Goal: Information Seeking & Learning: Learn about a topic

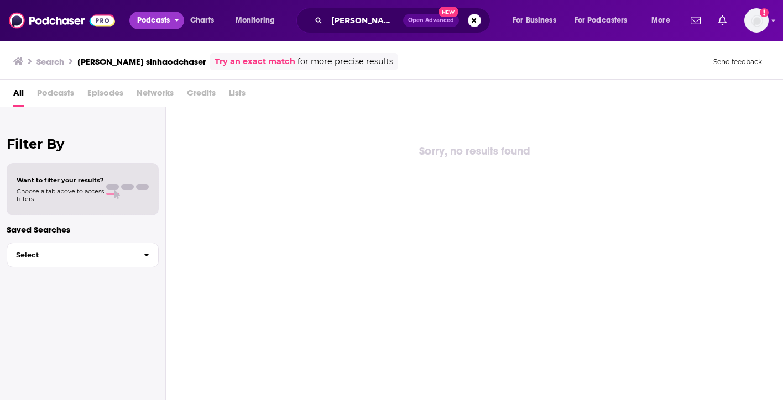
click at [148, 27] on span "Podcasts" at bounding box center [153, 20] width 33 height 15
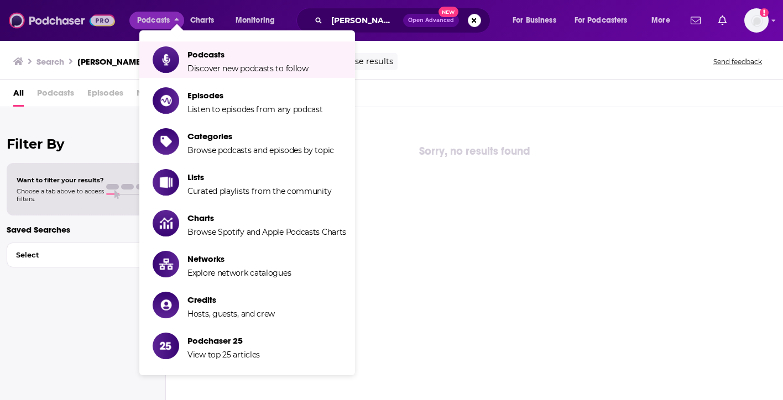
click at [52, 30] on img at bounding box center [62, 20] width 106 height 21
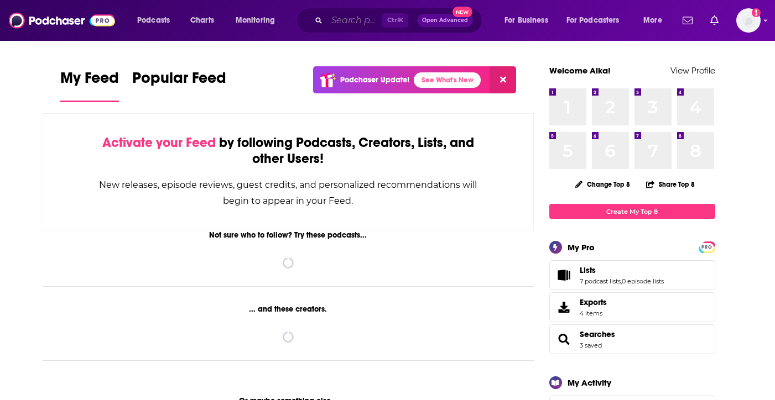
click at [346, 17] on input "Search podcasts, credits, & more..." at bounding box center [354, 21] width 55 height 18
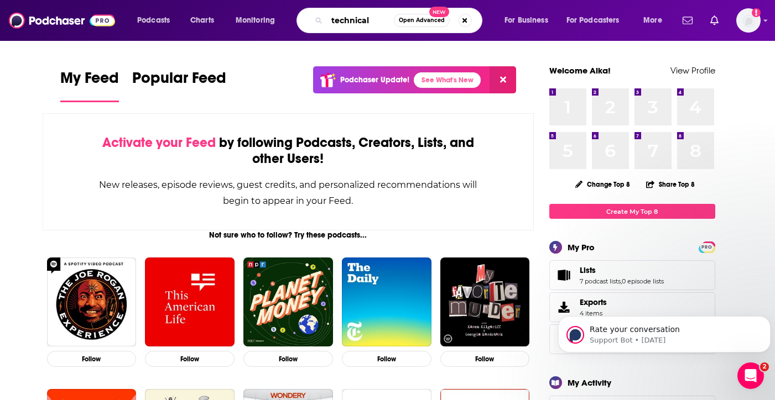
click at [369, 22] on input "technical" at bounding box center [360, 21] width 67 height 18
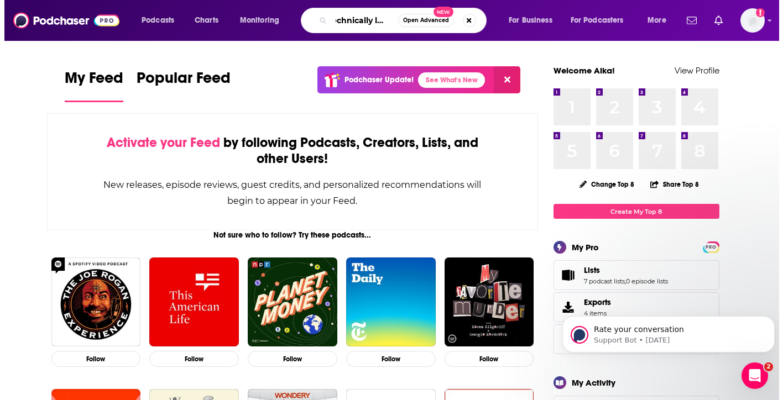
scroll to position [0, 9]
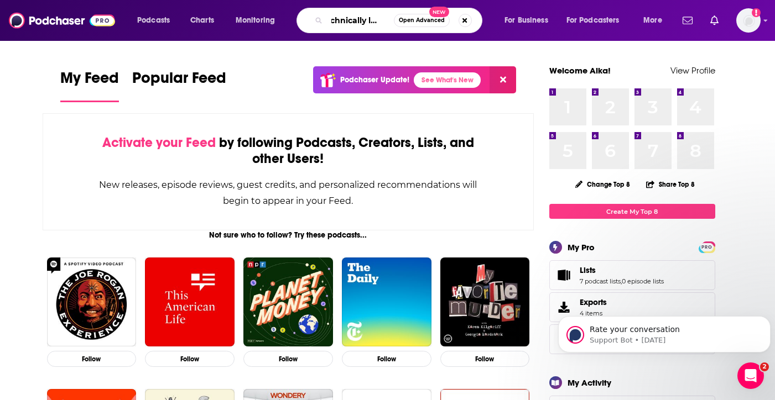
type input "technically legal"
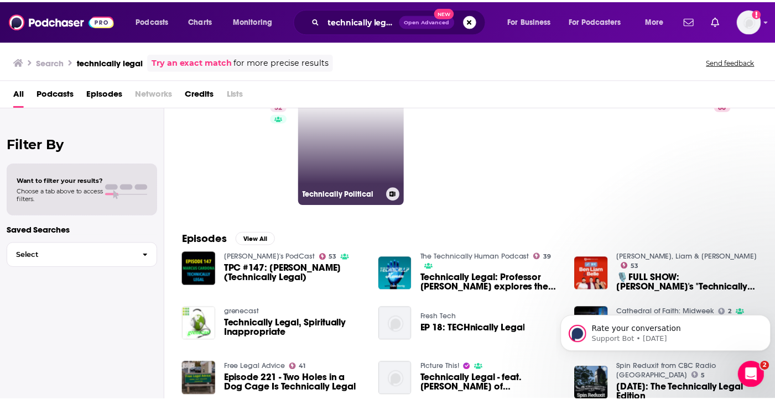
scroll to position [49, 0]
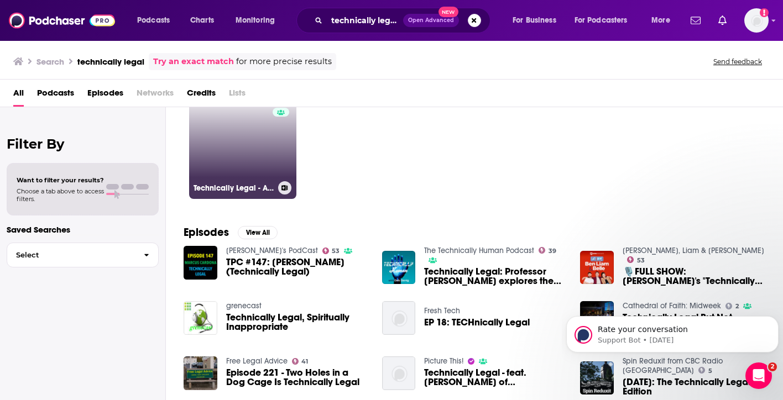
click at [235, 164] on link "52 Technically Legal - A Legal Technology and Innovation Podcast" at bounding box center [242, 145] width 107 height 107
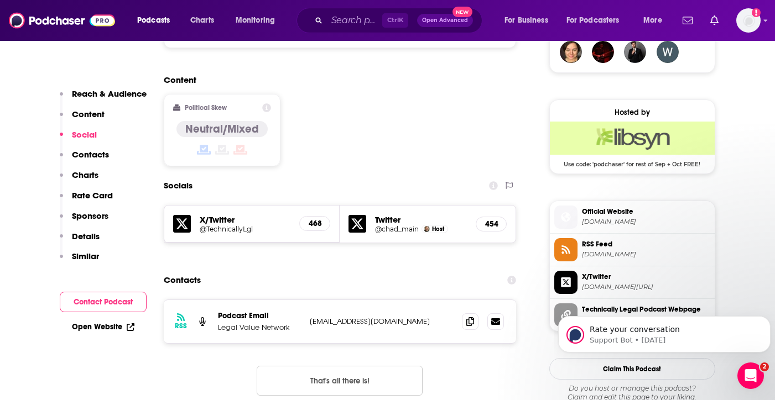
scroll to position [842, 0]
click at [465, 313] on span at bounding box center [470, 321] width 17 height 17
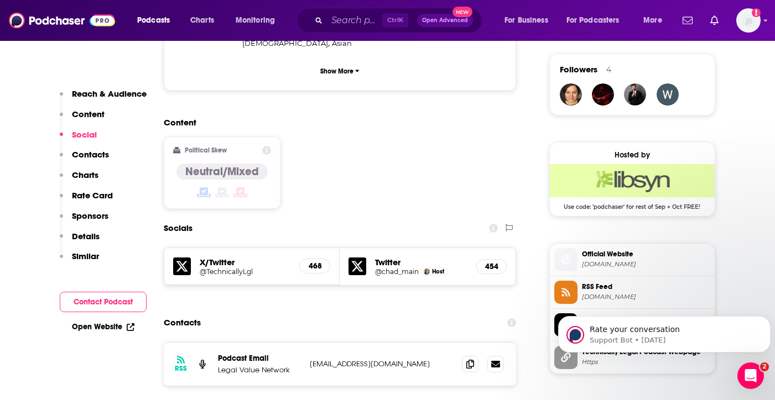
scroll to position [804, 0]
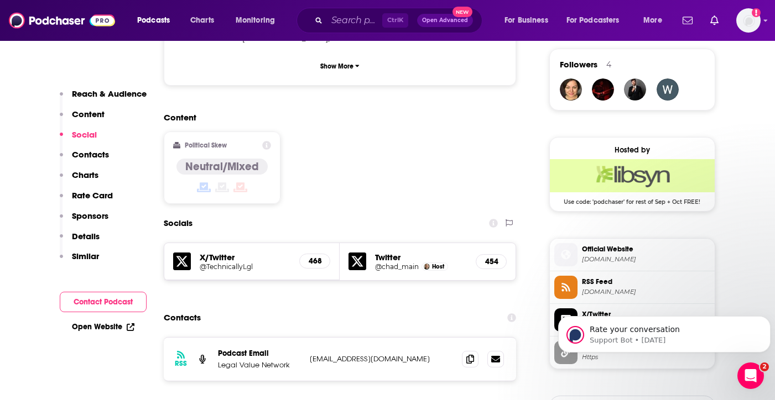
click at [476, 348] on div "RSS Podcast Email Legal Value Network [EMAIL_ADDRESS][DOMAIN_NAME] [EMAIL_ADDRE…" at bounding box center [340, 394] width 353 height 114
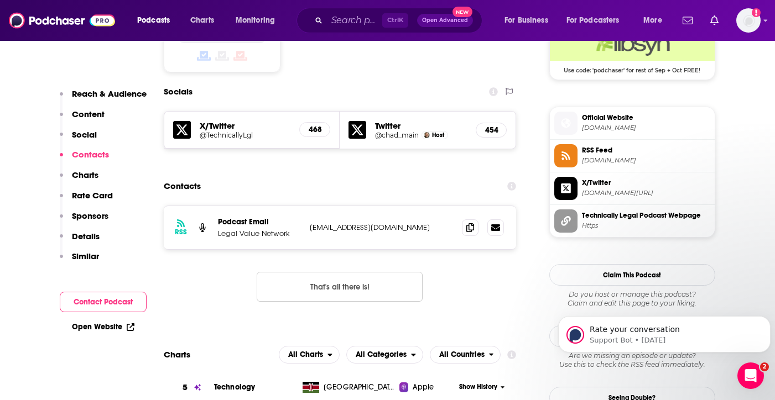
scroll to position [950, 0]
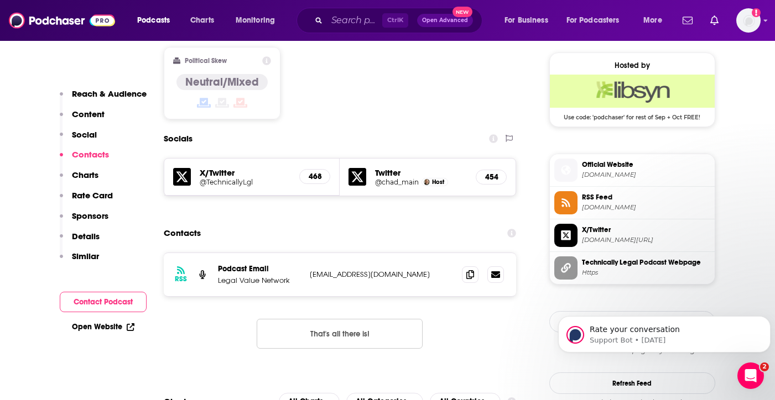
scroll to position [888, 0]
click at [213, 297] on div "RSS Podcast Email Legal Value Network [EMAIL_ADDRESS][DOMAIN_NAME] [EMAIL_ADDRE…" at bounding box center [340, 310] width 353 height 114
click at [343, 25] on input "Search podcasts, credits, & more..." at bounding box center [354, 21] width 55 height 18
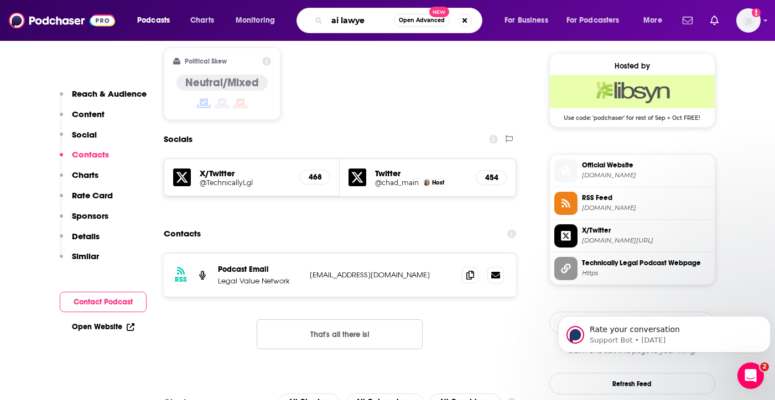
type input "ai lawyer"
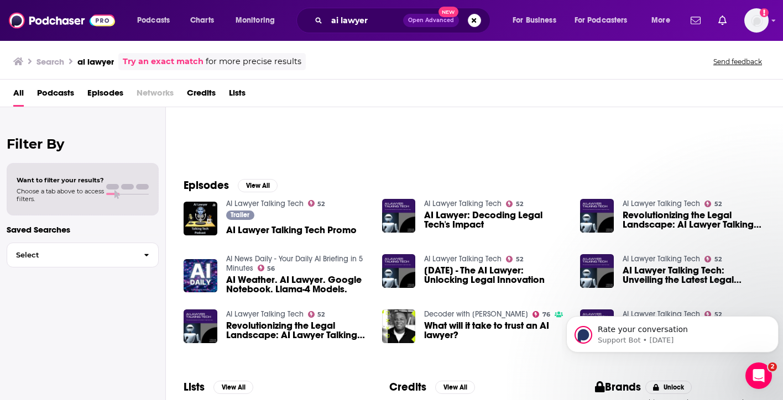
scroll to position [193, 0]
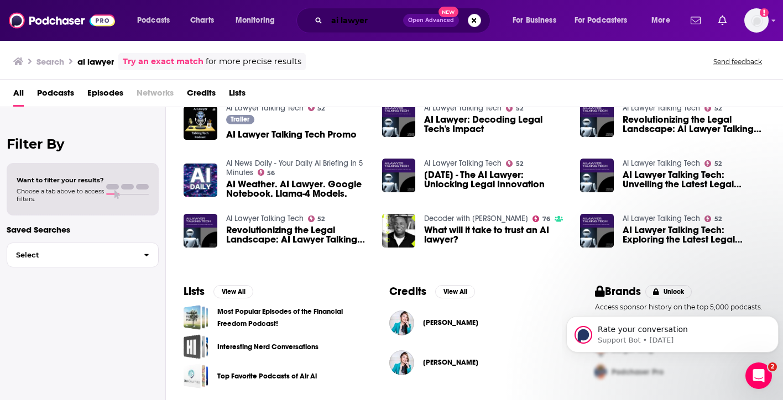
click at [381, 17] on input "ai lawyer" at bounding box center [365, 21] width 76 height 18
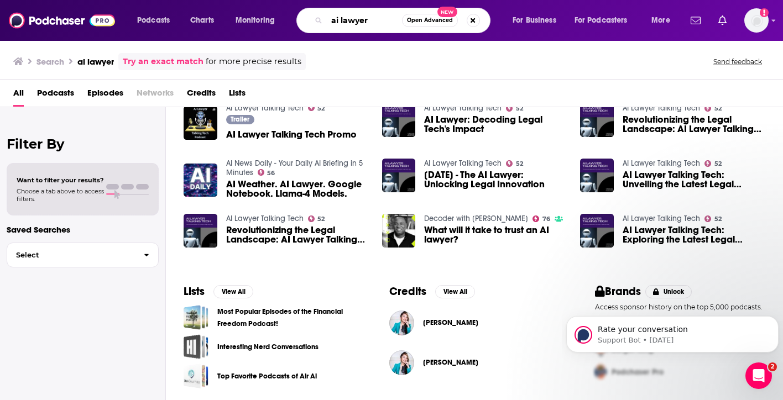
click at [365, 18] on input "ai lawyer" at bounding box center [364, 21] width 75 height 18
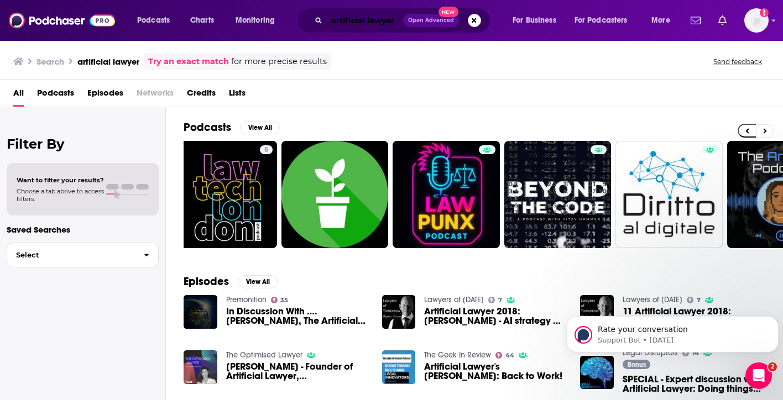
click at [349, 20] on input "artificial lawyer" at bounding box center [365, 21] width 76 height 18
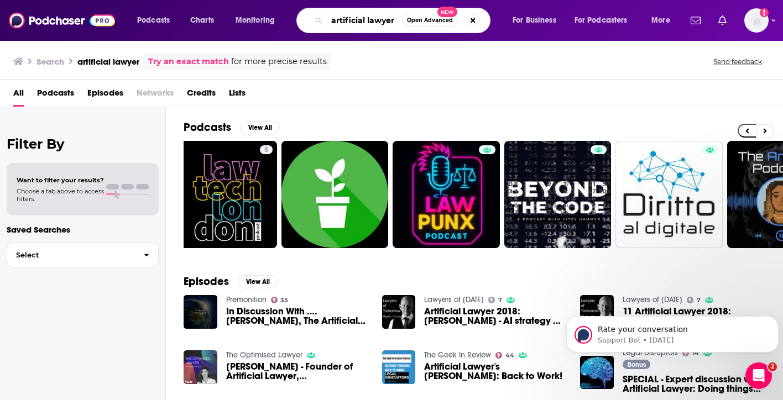
click at [349, 20] on input "artificial lawyer" at bounding box center [364, 21] width 75 height 18
type input "ai lawyer in tech"
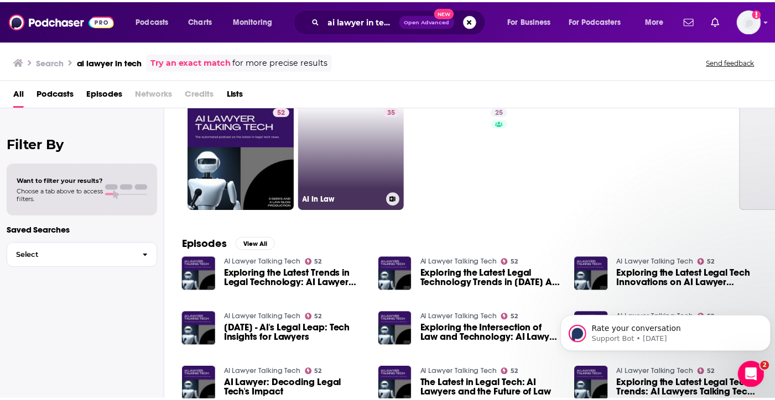
scroll to position [39, 0]
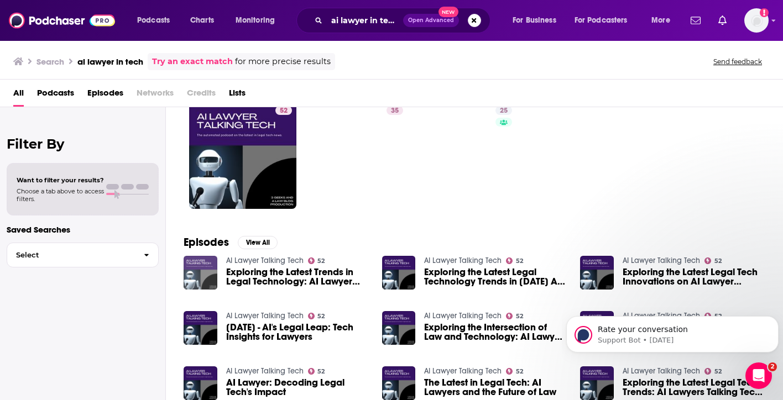
click at [198, 277] on img "Exploring the Latest Trends in Legal Technology: AI Lawyer Talking Tech Podcast" at bounding box center [201, 273] width 34 height 34
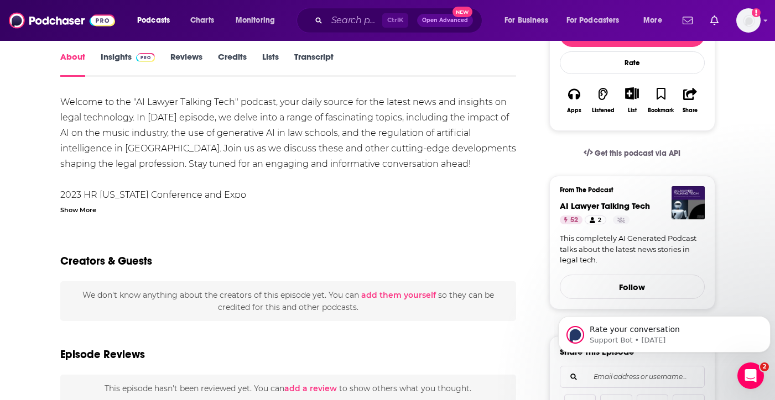
scroll to position [159, 0]
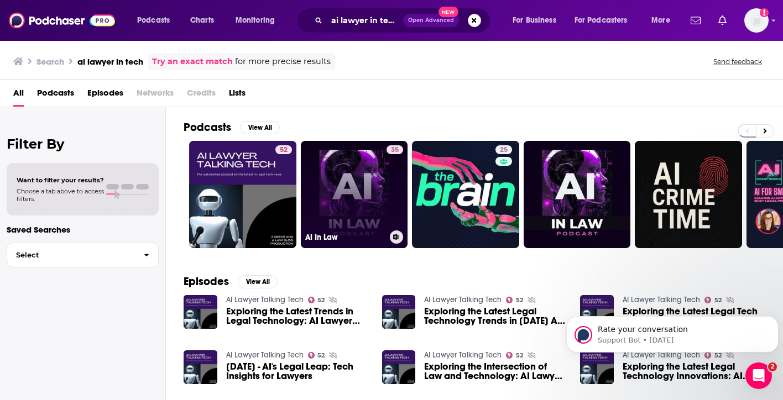
click at [375, 194] on link "35 AI In Law" at bounding box center [354, 194] width 107 height 107
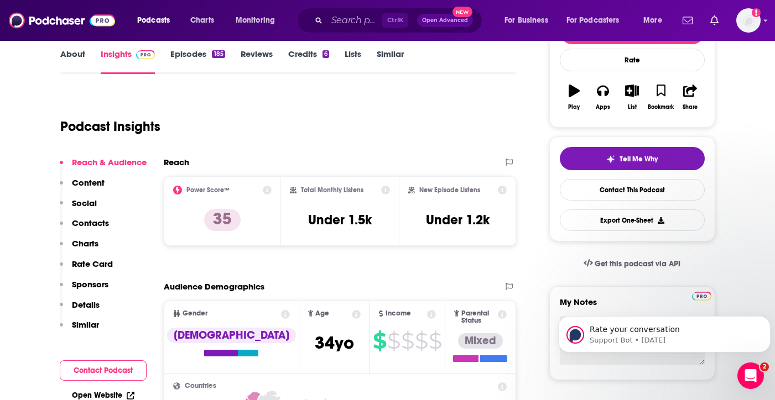
scroll to position [161, 0]
